Goal: Information Seeking & Learning: Learn about a topic

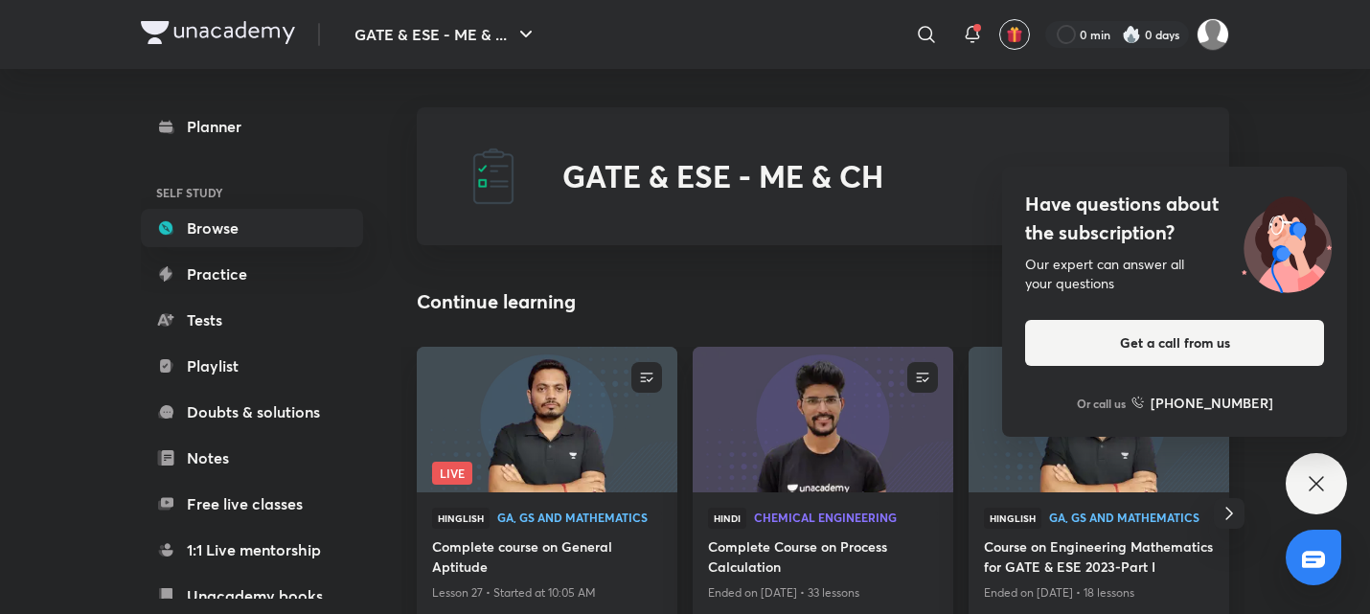
click at [1325, 480] on icon at bounding box center [1316, 483] width 23 height 23
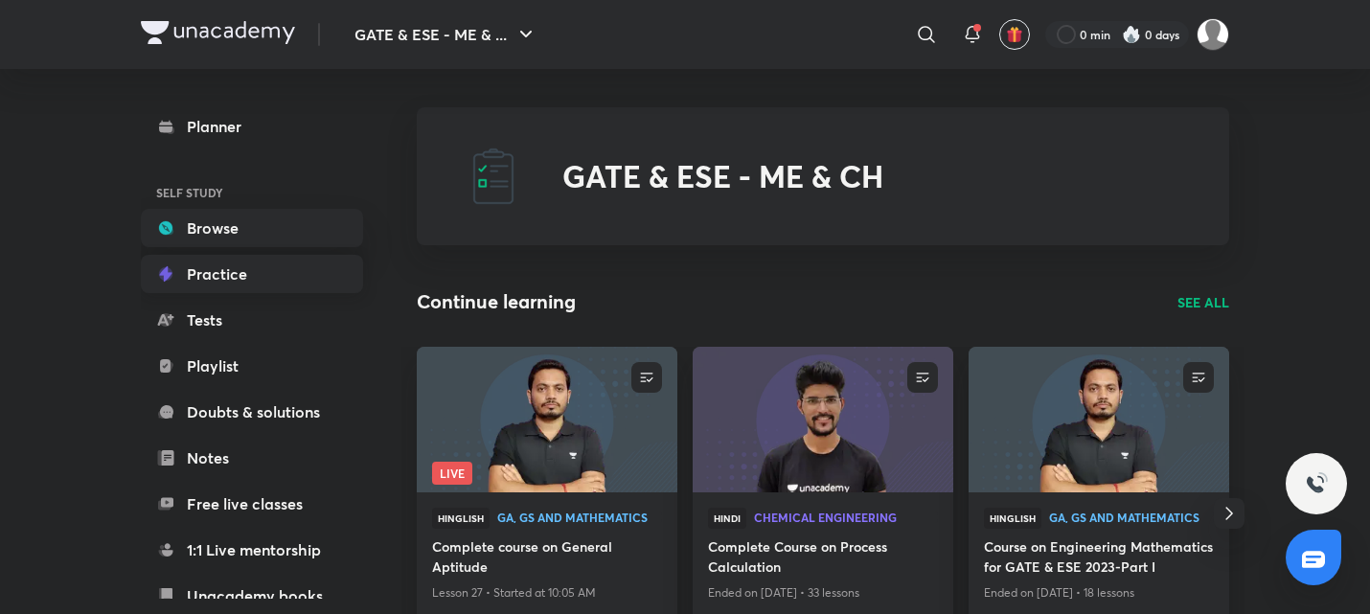
click at [257, 275] on link "Practice" at bounding box center [252, 274] width 222 height 38
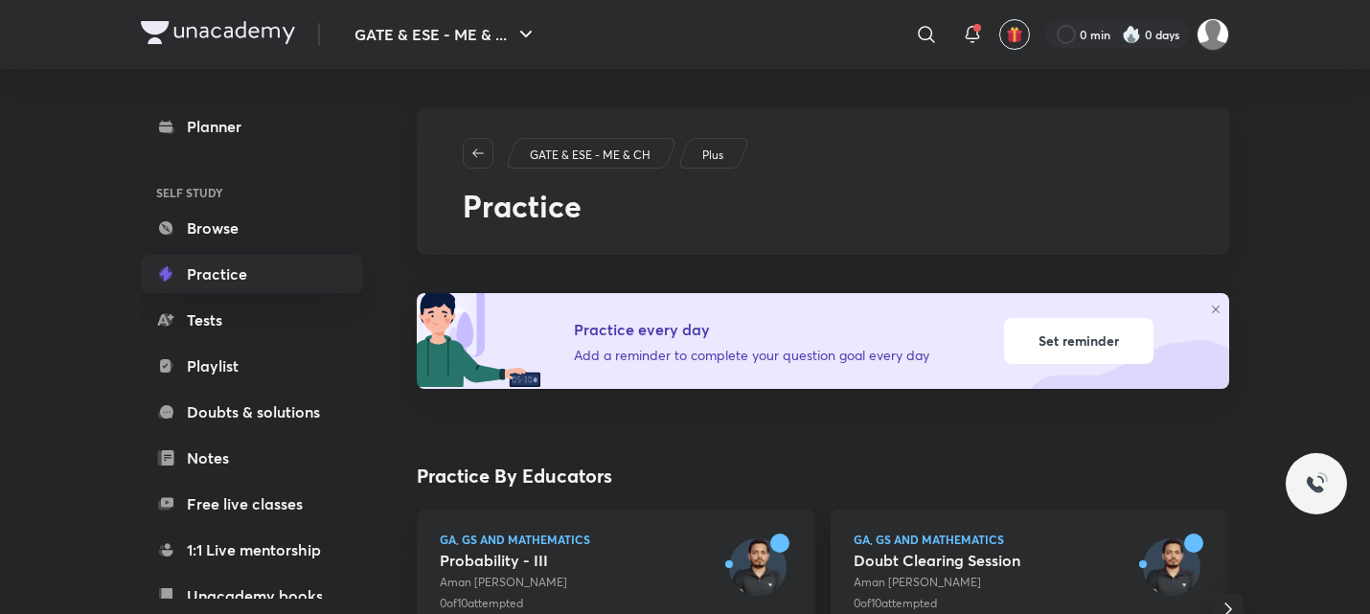
click at [1219, 308] on icon at bounding box center [1215, 309] width 11 height 11
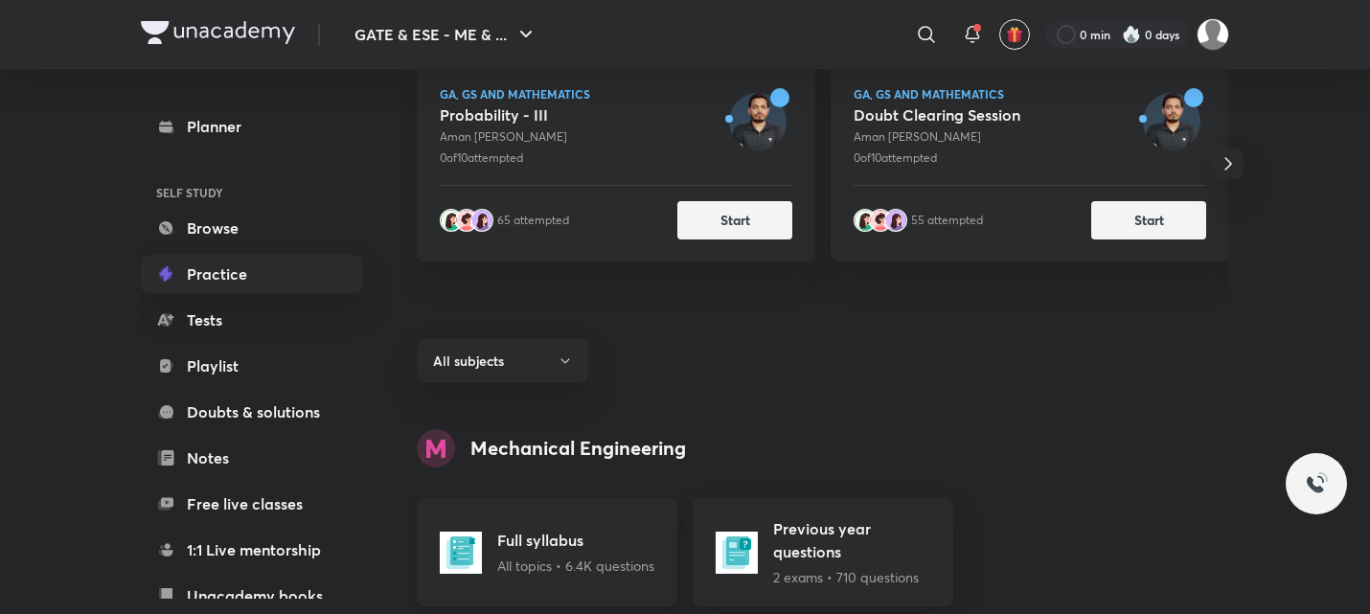
scroll to position [298, 0]
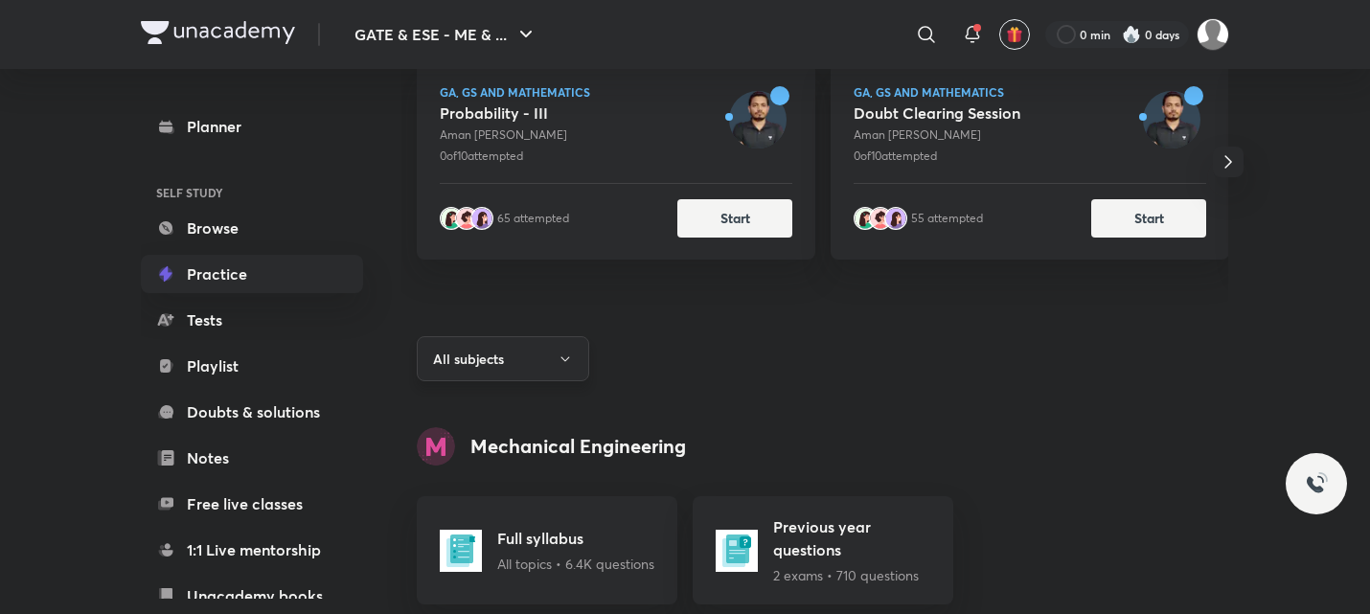
click at [562, 373] on button "All subjects" at bounding box center [503, 358] width 172 height 45
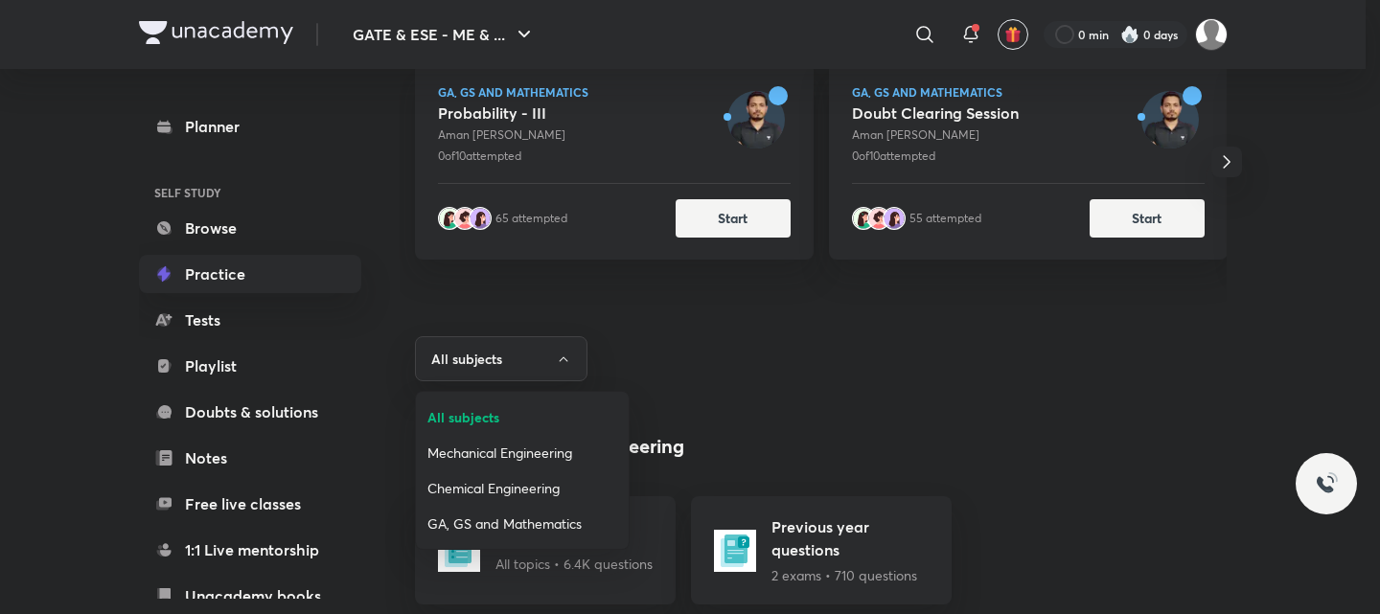
click at [530, 501] on li "Chemical Engineering" at bounding box center [522, 487] width 213 height 35
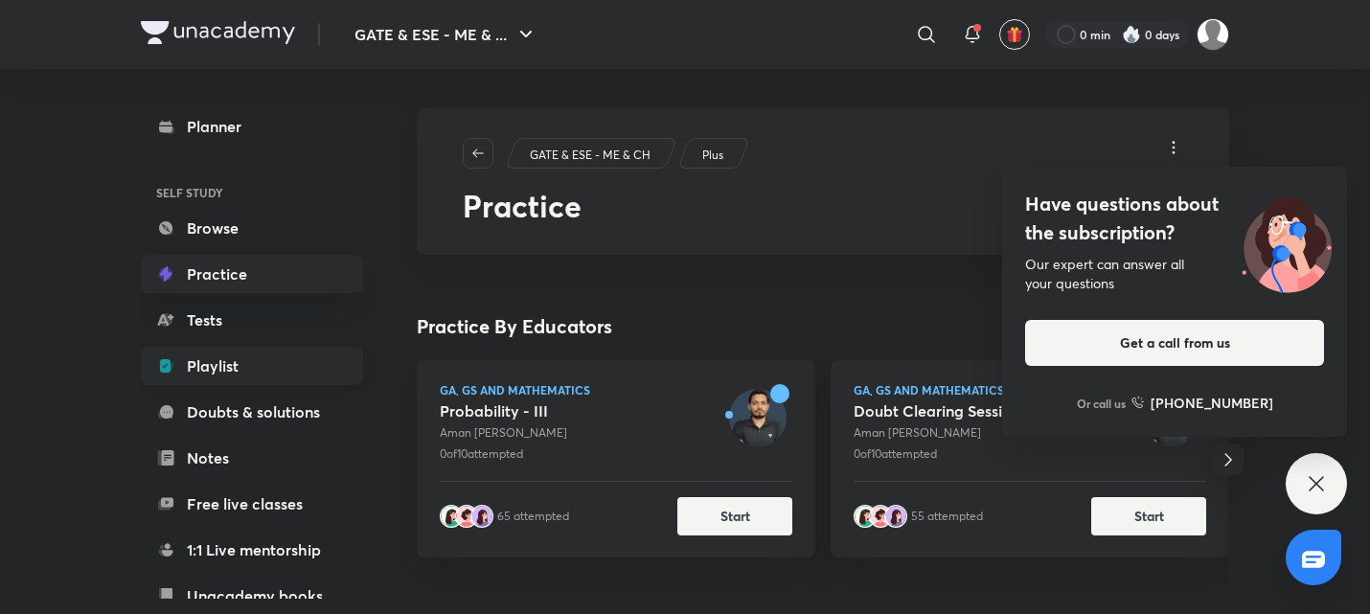
click at [242, 368] on link "Playlist" at bounding box center [252, 366] width 222 height 38
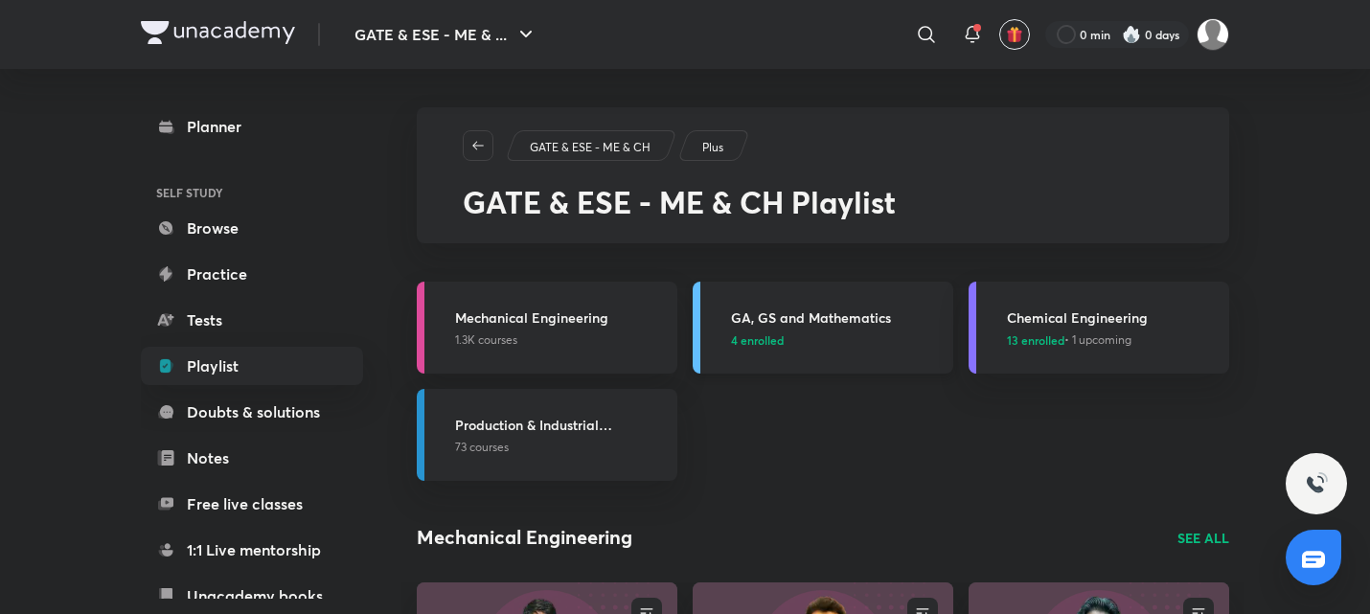
click at [825, 341] on p "4 enrolled" at bounding box center [836, 339] width 211 height 17
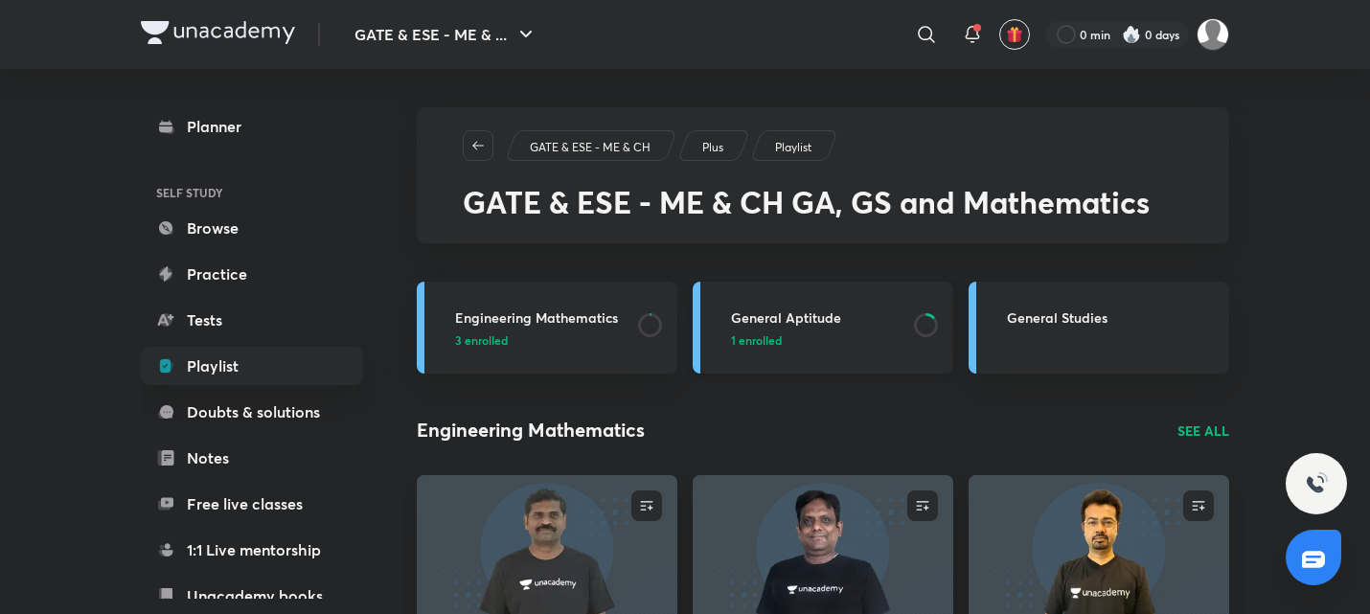
click at [834, 304] on link "General Aptitude 1 enrolled" at bounding box center [823, 328] width 261 height 92
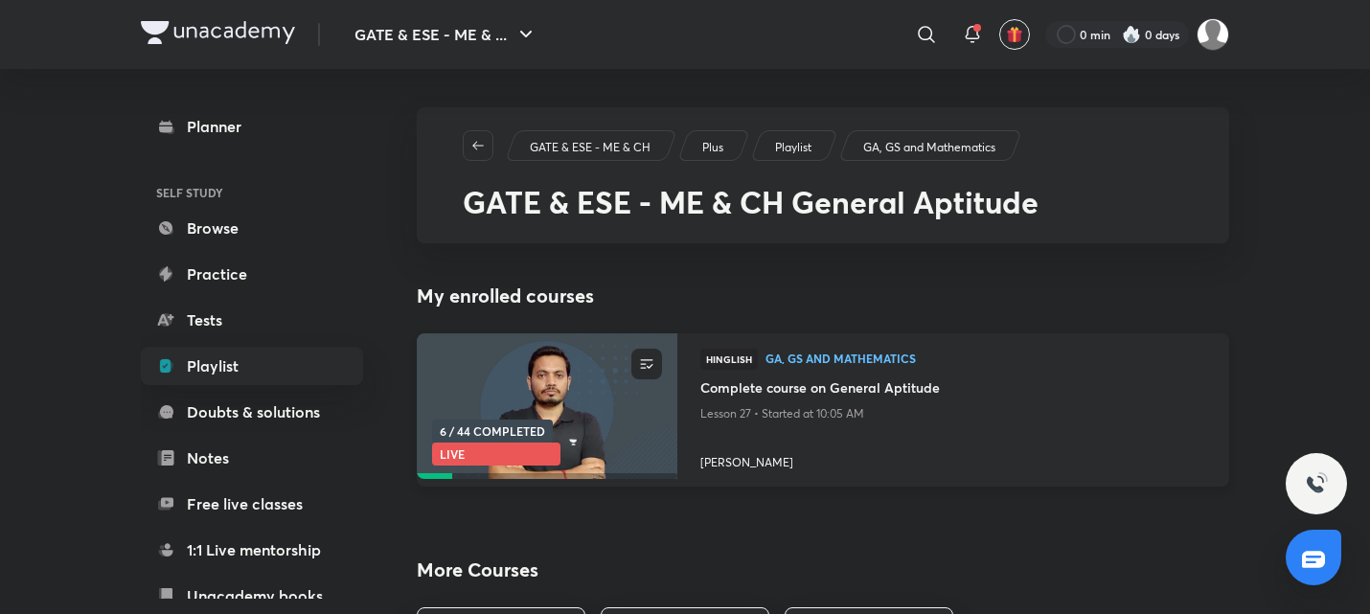
click at [804, 392] on h4 "Complete course on General Aptitude" at bounding box center [953, 389] width 506 height 24
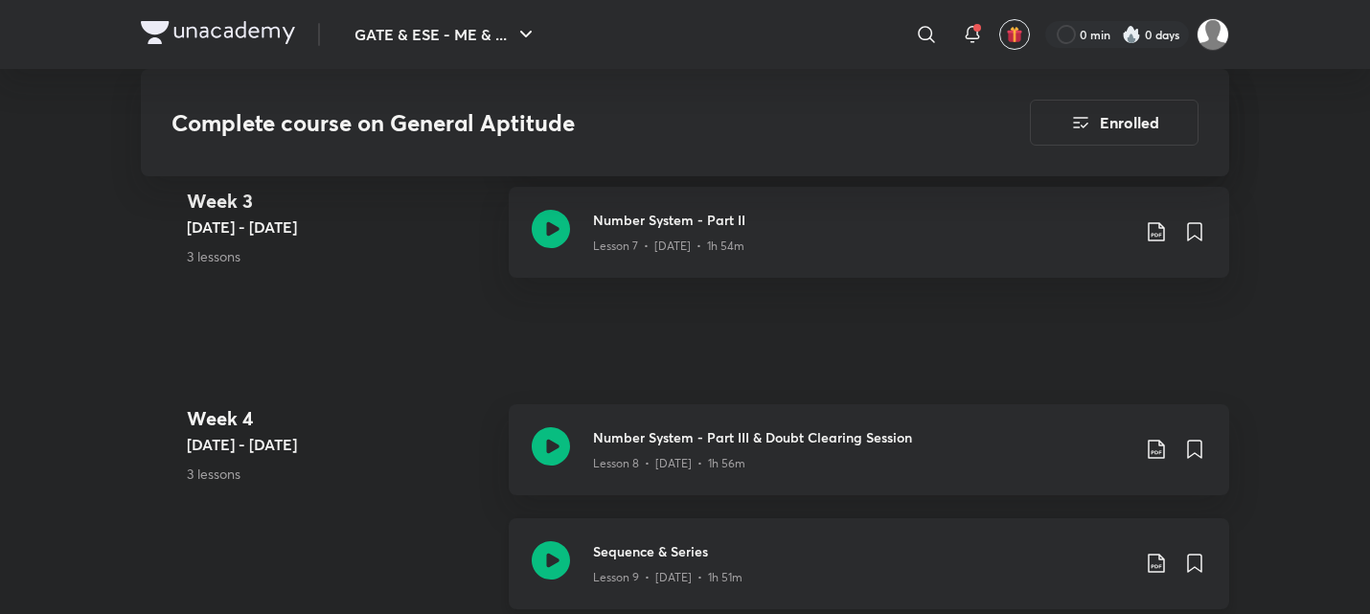
scroll to position [1913, 0]
